Goal: Transaction & Acquisition: Subscribe to service/newsletter

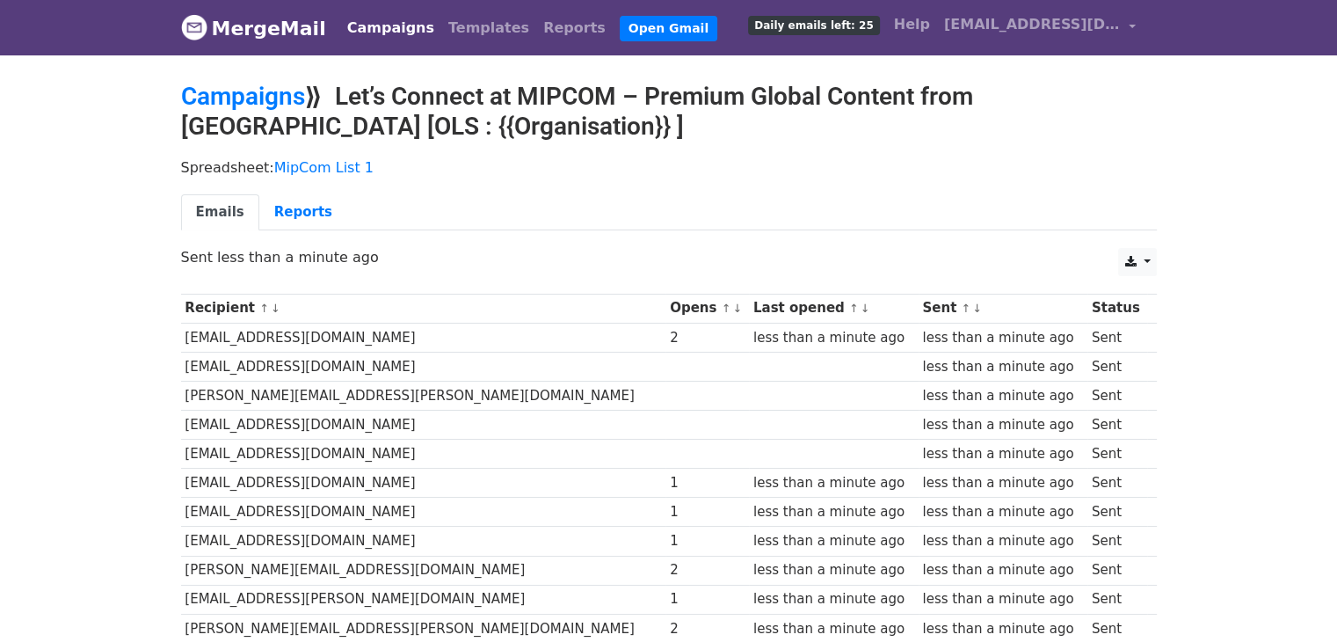
click at [837, 31] on span "Daily emails left: 25" at bounding box center [813, 25] width 131 height 19
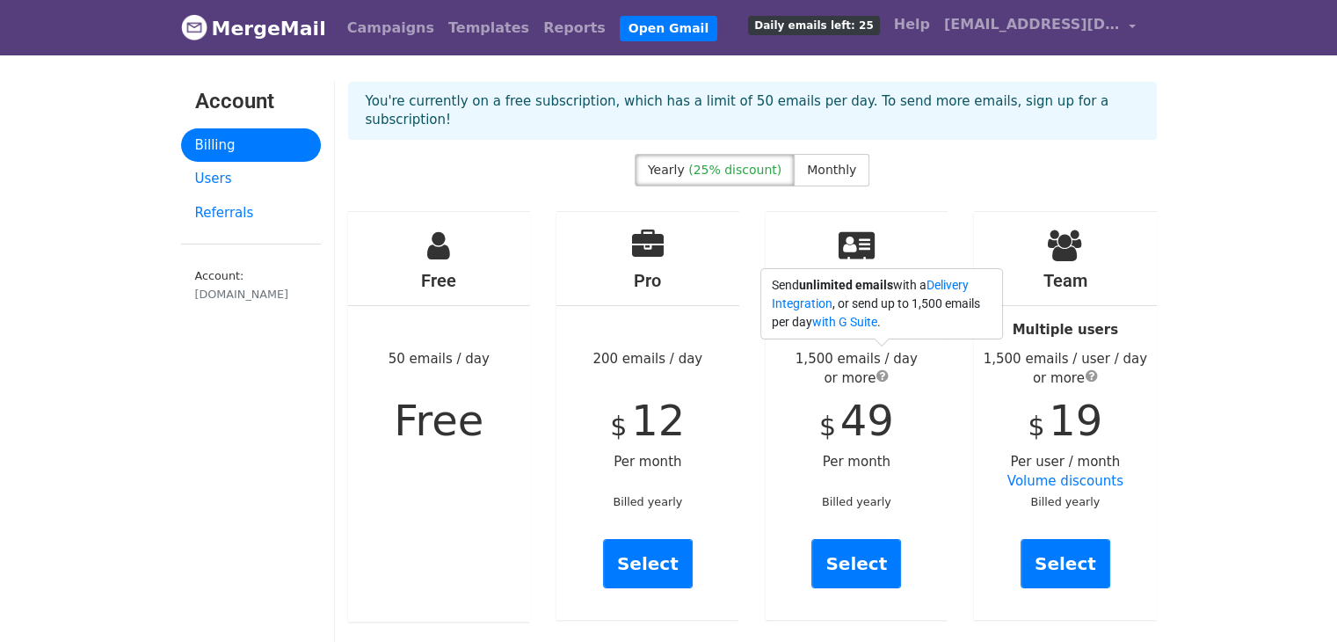
click at [880, 368] on span "submit" at bounding box center [882, 375] width 12 height 14
click at [882, 368] on span "submit" at bounding box center [882, 375] width 12 height 14
click at [959, 284] on link "Delivery Integration" at bounding box center [870, 294] width 197 height 33
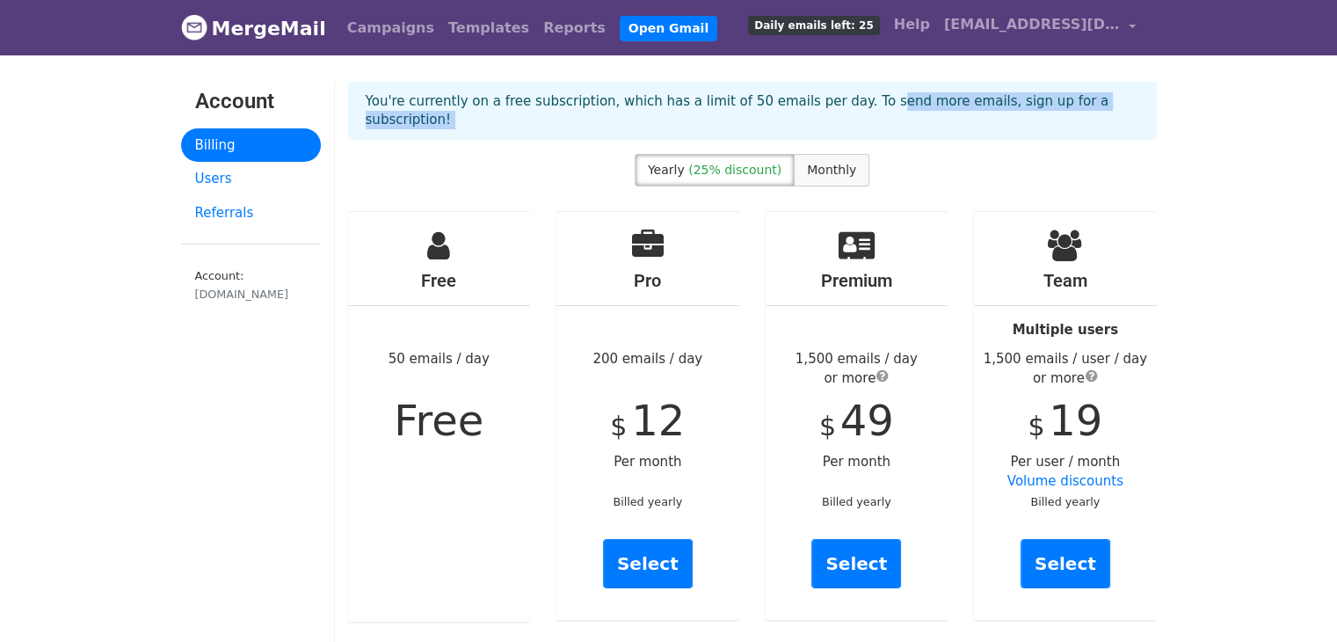
drag, startPoint x: 835, startPoint y: 131, endPoint x: 829, endPoint y: 146, distance: 16.2
click at [829, 163] on span "Monthly" at bounding box center [831, 170] width 49 height 14
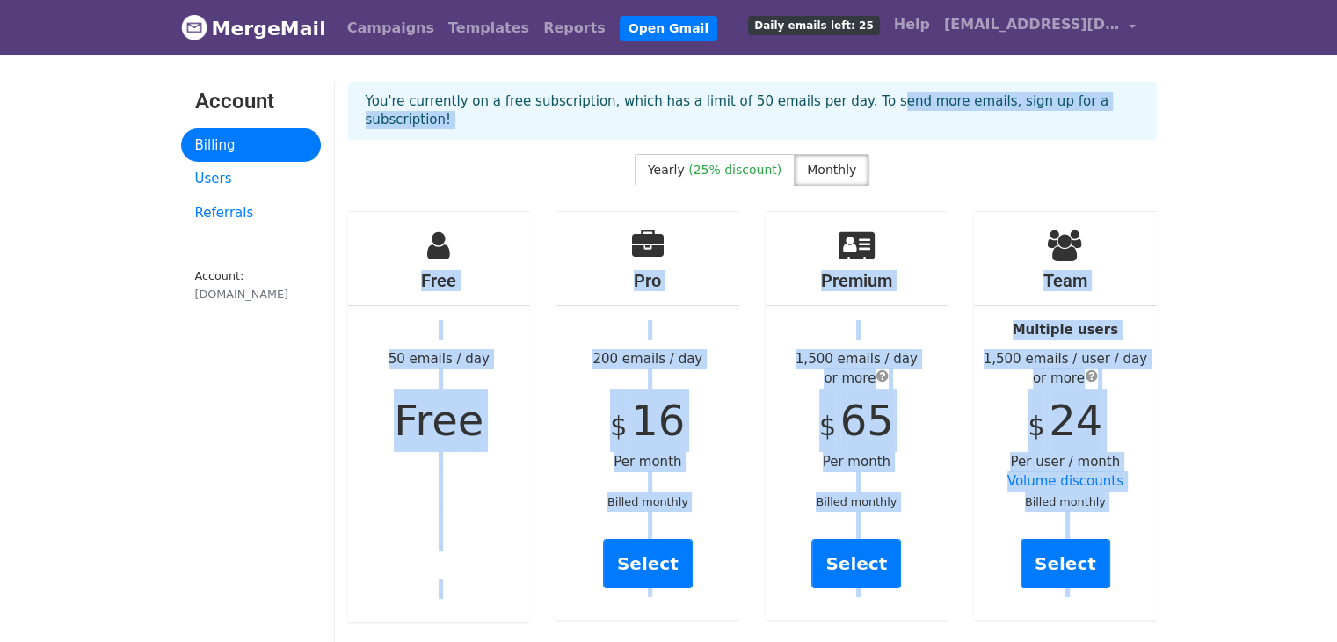
click at [962, 154] on div "Yearly (25% discount) Monthly" at bounding box center [752, 174] width 835 height 40
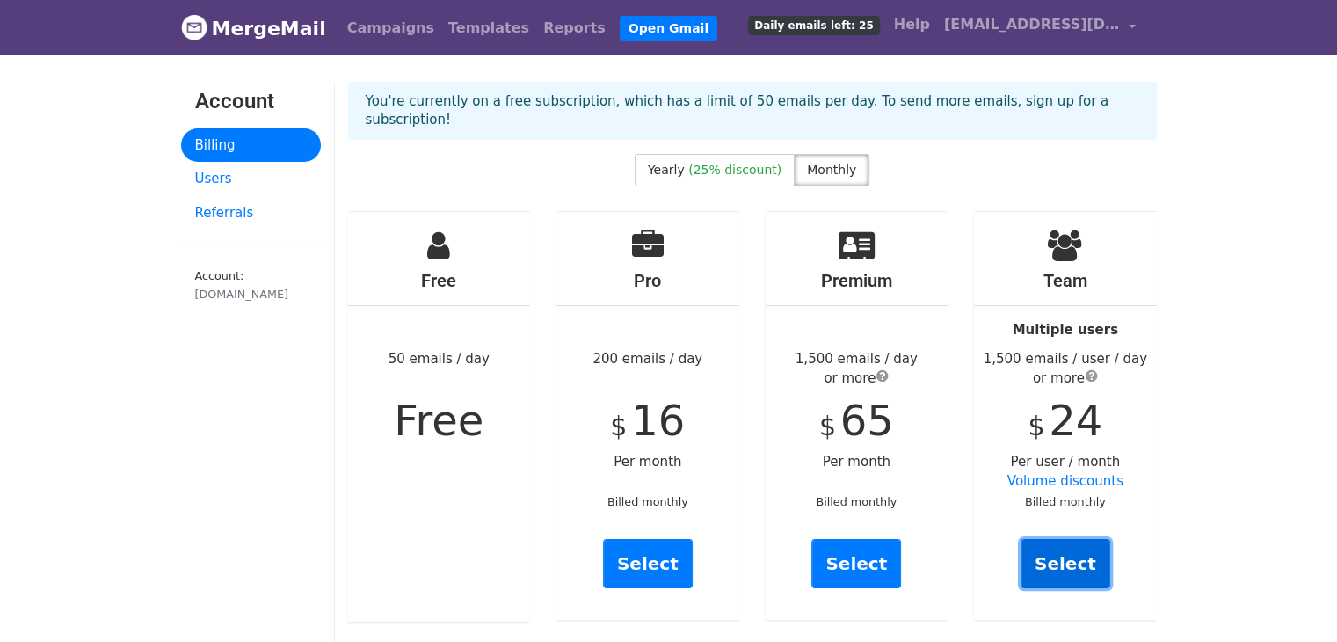
click at [1085, 539] on link "Select" at bounding box center [1065, 563] width 90 height 49
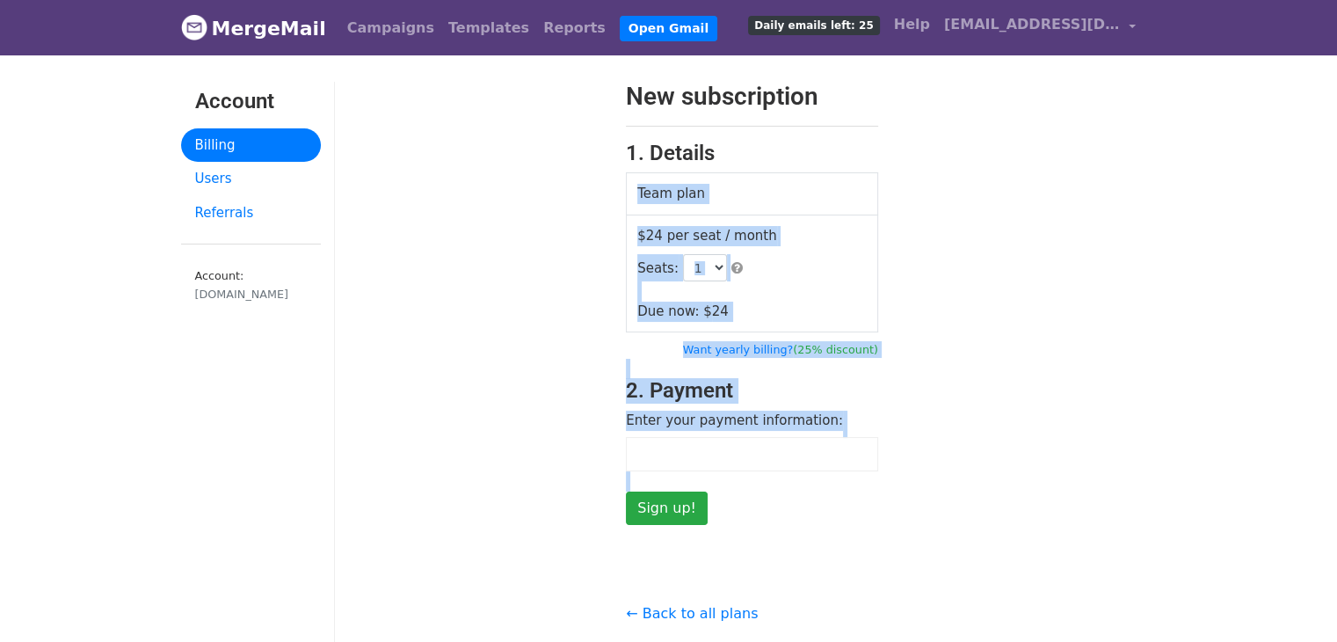
drag, startPoint x: 0, startPoint y: 0, endPoint x: 968, endPoint y: 342, distance: 1026.3
click at [968, 342] on div "New subscription 1. Details Team plan $24 per seat / month Seats: 1 2 3 4 5 6 7…" at bounding box center [752, 415] width 835 height 666
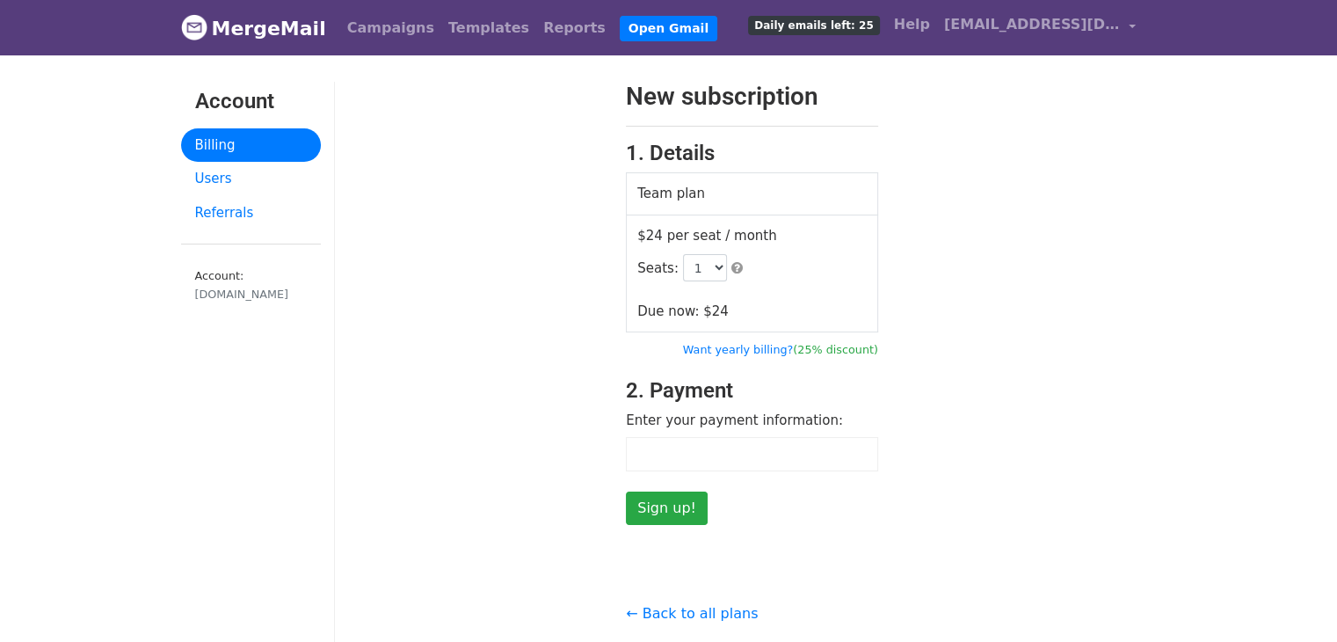
click at [968, 342] on div "New subscription 1. Details Team plan $24 per seat / month Seats: 1 2 3 4 5 6 7…" at bounding box center [752, 303] width 835 height 443
click at [710, 268] on select "1 2 3 4 5 6 7 8 9 10 11 12 13 14 15 16 17 18 19 20 21 22 23 24 25 26 27 28 29 3…" at bounding box center [705, 267] width 44 height 27
click at [1013, 330] on div "New subscription 1. Details Team plan $24 per seat / month Seats: 1 2 3 4 5 6 7…" at bounding box center [752, 303] width 835 height 443
click at [216, 180] on link "Users" at bounding box center [251, 179] width 140 height 34
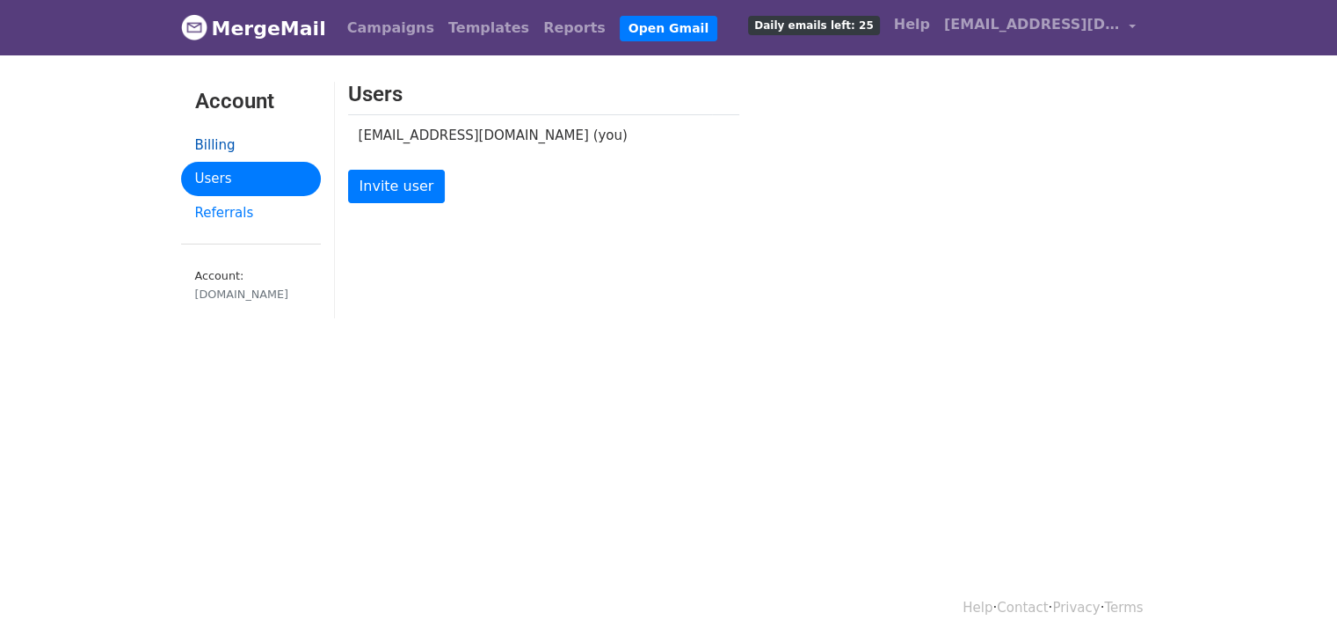
click at [218, 148] on link "Billing" at bounding box center [251, 145] width 140 height 34
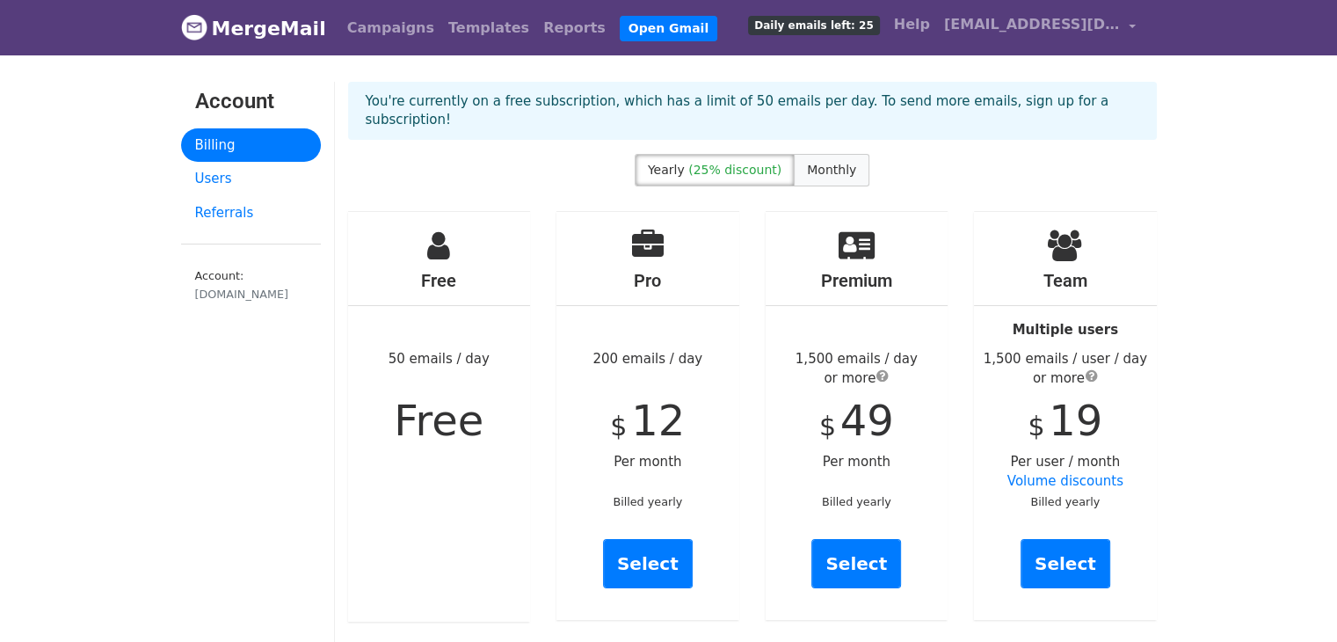
click at [828, 163] on span "Monthly" at bounding box center [831, 170] width 49 height 14
click at [1072, 473] on link "Volume discounts" at bounding box center [1065, 481] width 116 height 16
click at [1091, 368] on span "submit" at bounding box center [1091, 375] width 12 height 14
